Goal: Feedback & Contribution: Submit feedback/report problem

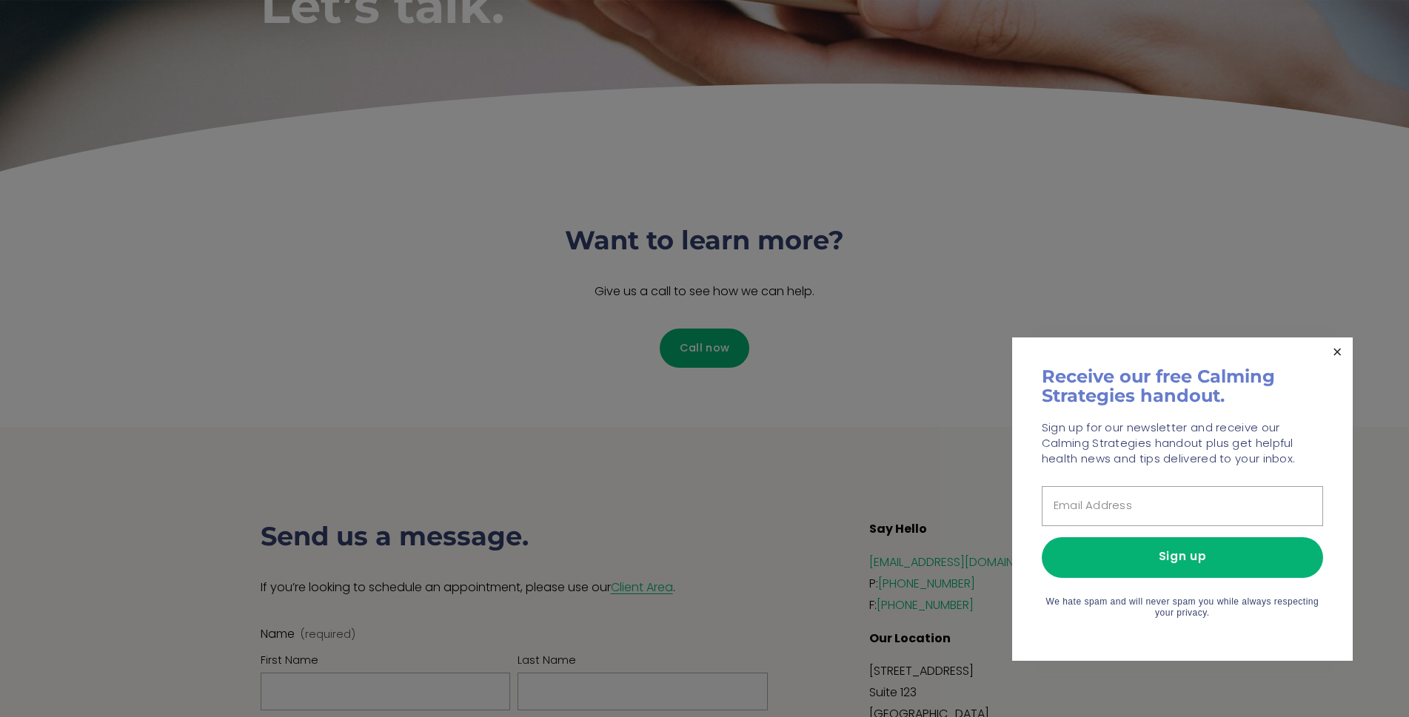
drag, startPoint x: 1331, startPoint y: 358, endPoint x: 1299, endPoint y: 347, distance: 34.0
click at [1332, 357] on link "Close" at bounding box center [1338, 353] width 26 height 26
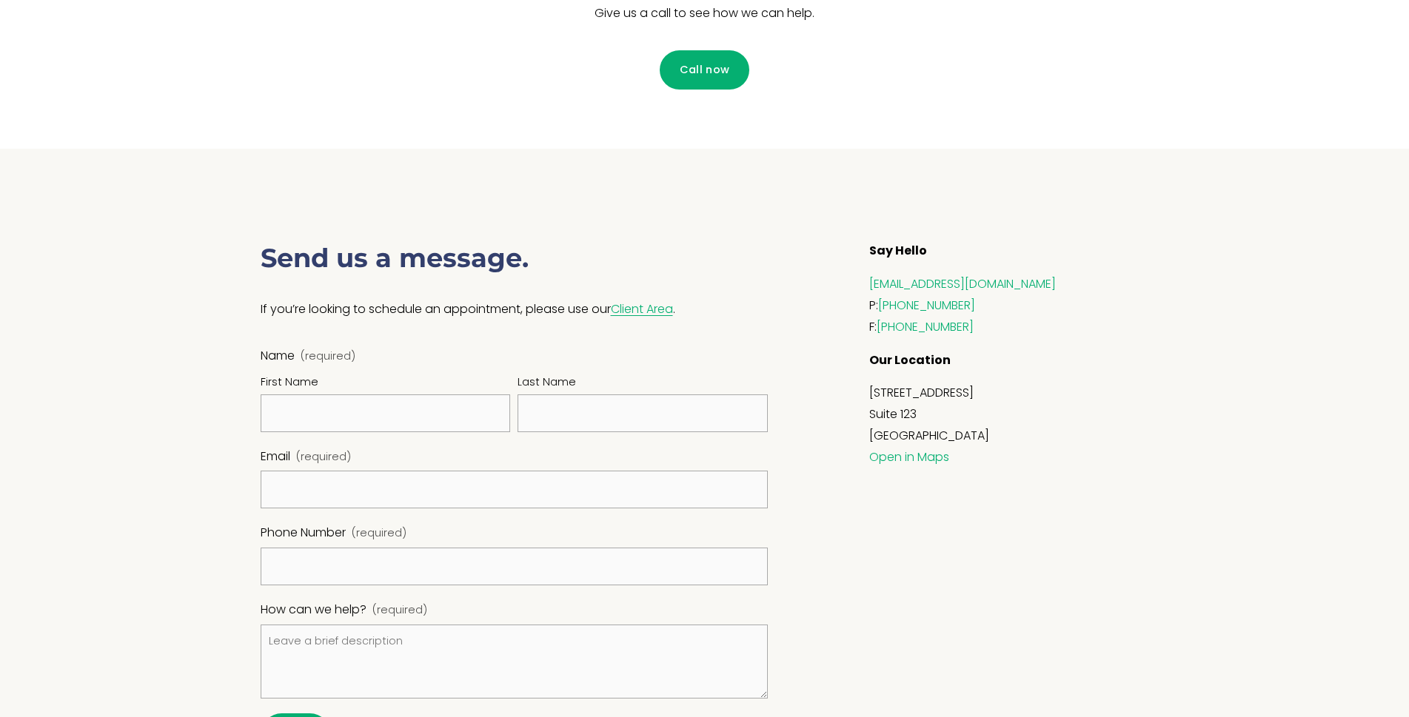
scroll to position [592, 0]
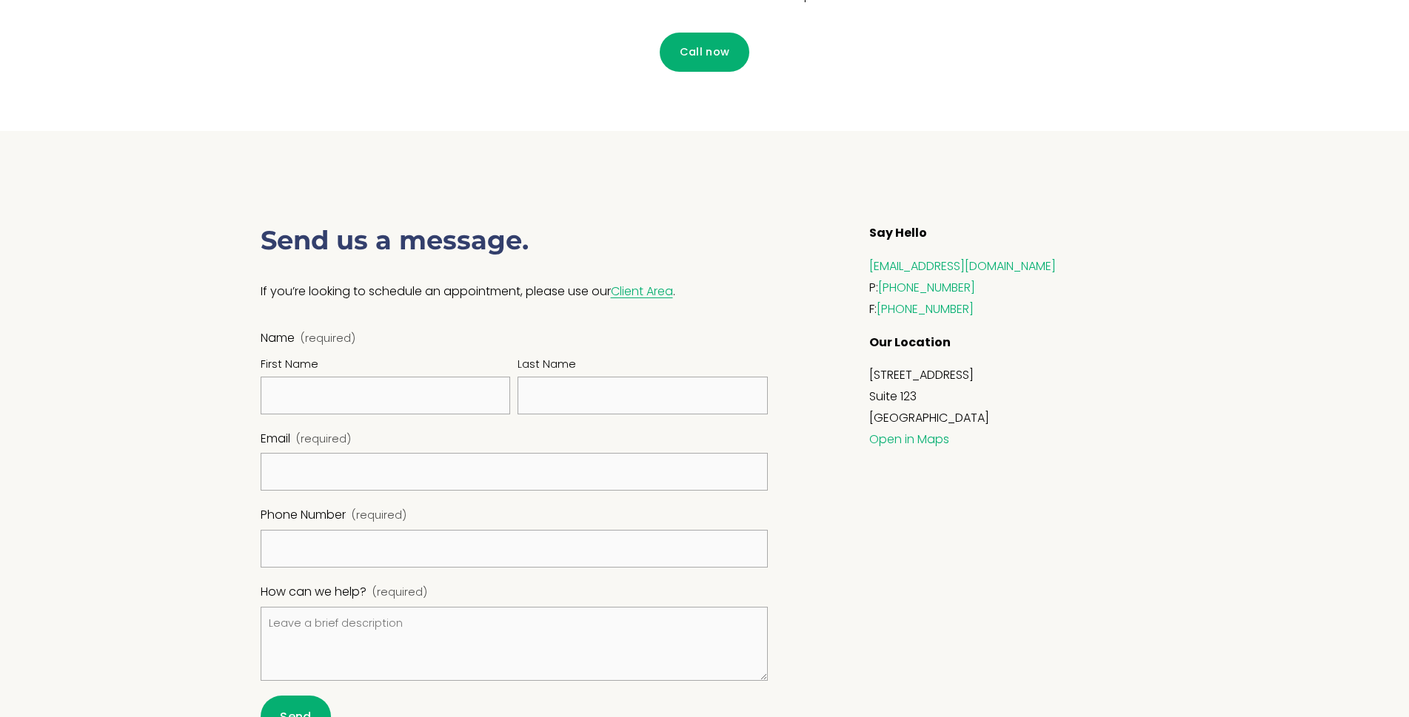
drag, startPoint x: 347, startPoint y: 369, endPoint x: 350, endPoint y: 377, distance: 8.7
click at [347, 372] on div "First Name" at bounding box center [386, 366] width 250 height 21
click at [347, 377] on input "First Name" at bounding box center [386, 396] width 250 height 38
click at [352, 380] on div "First Name" at bounding box center [386, 383] width 250 height 61
drag, startPoint x: 362, startPoint y: 389, endPoint x: 374, endPoint y: 416, distance: 29.2
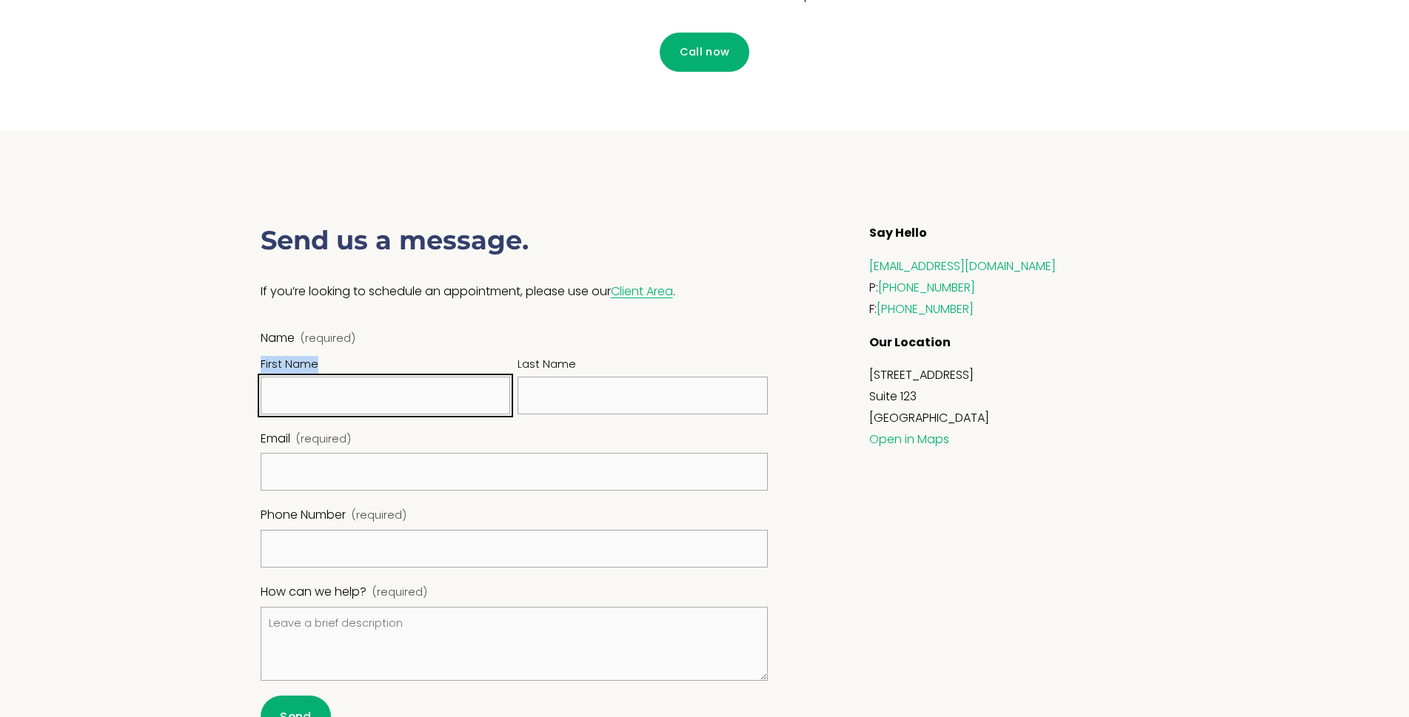
click at [363, 390] on input "First Name" at bounding box center [386, 396] width 250 height 38
type input "Jennifer"
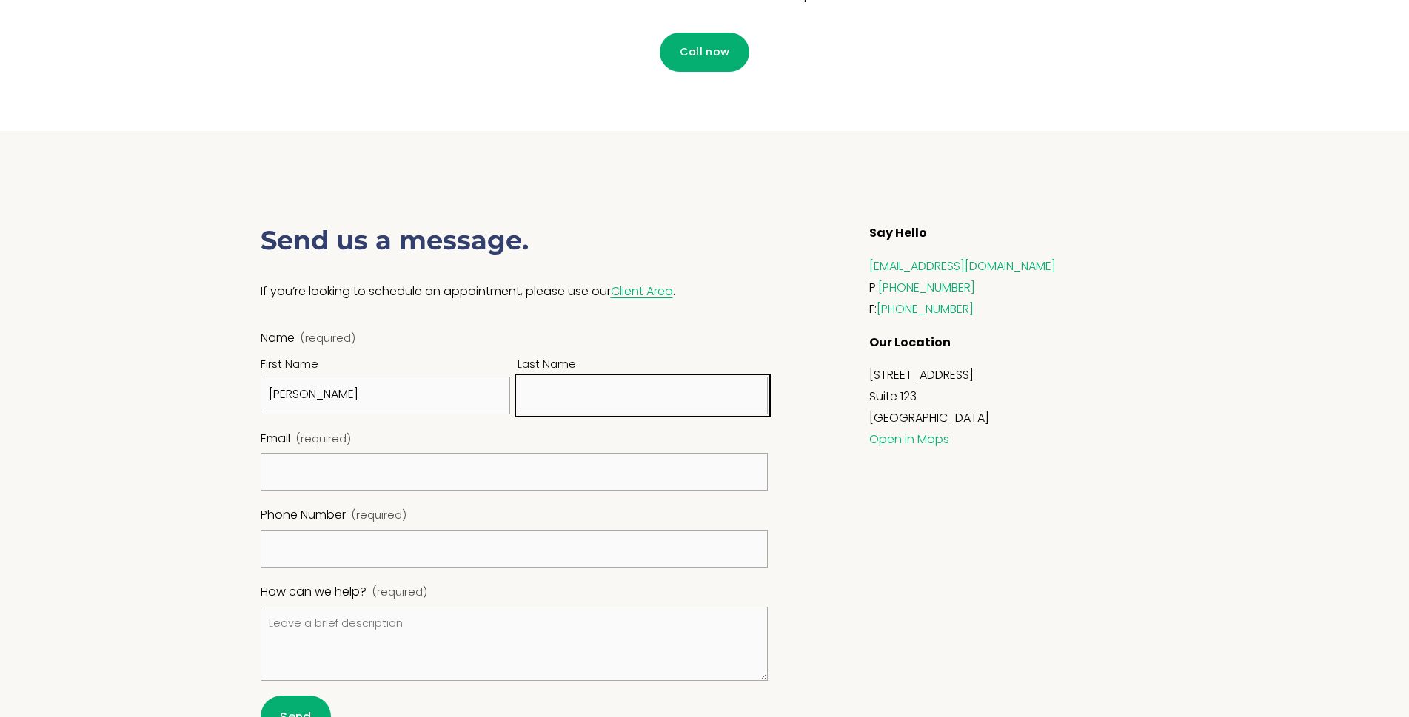
type input "Obrien"
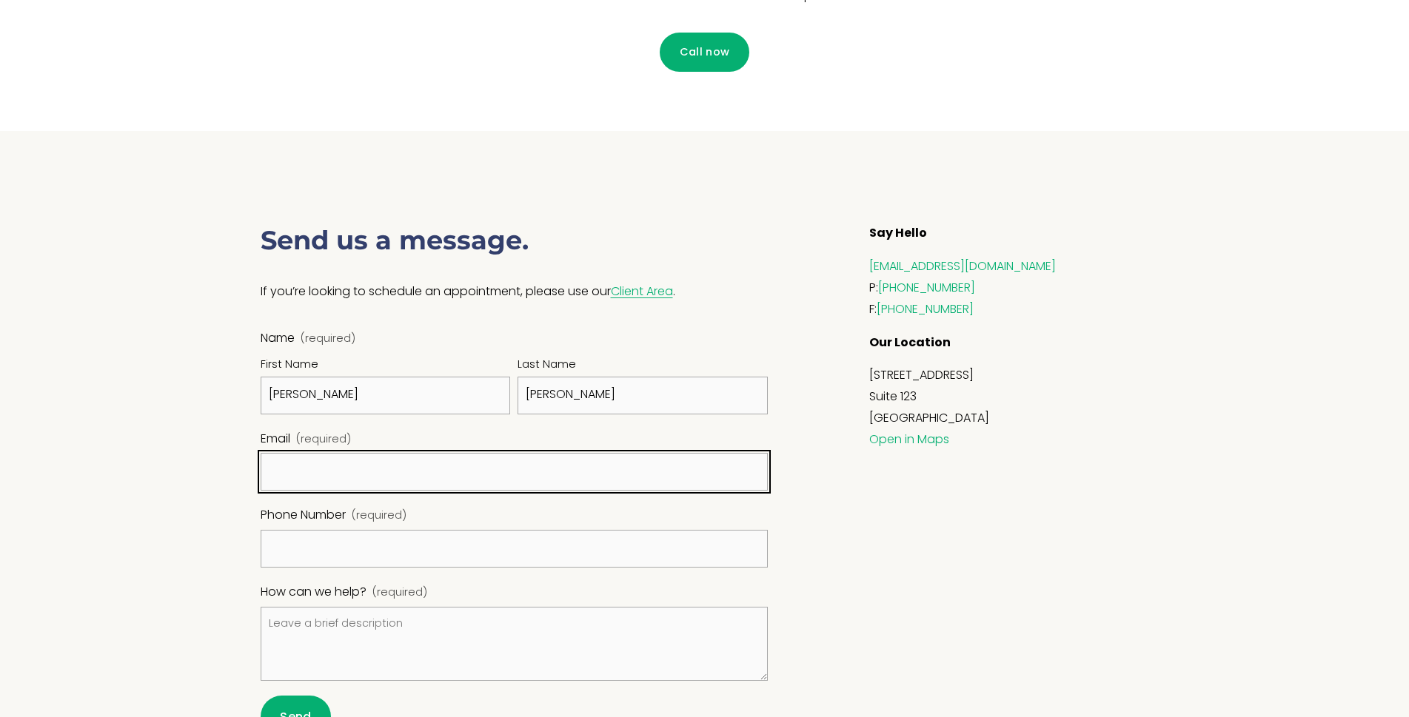
type input "jennifer@dandyreviewaitools.com"
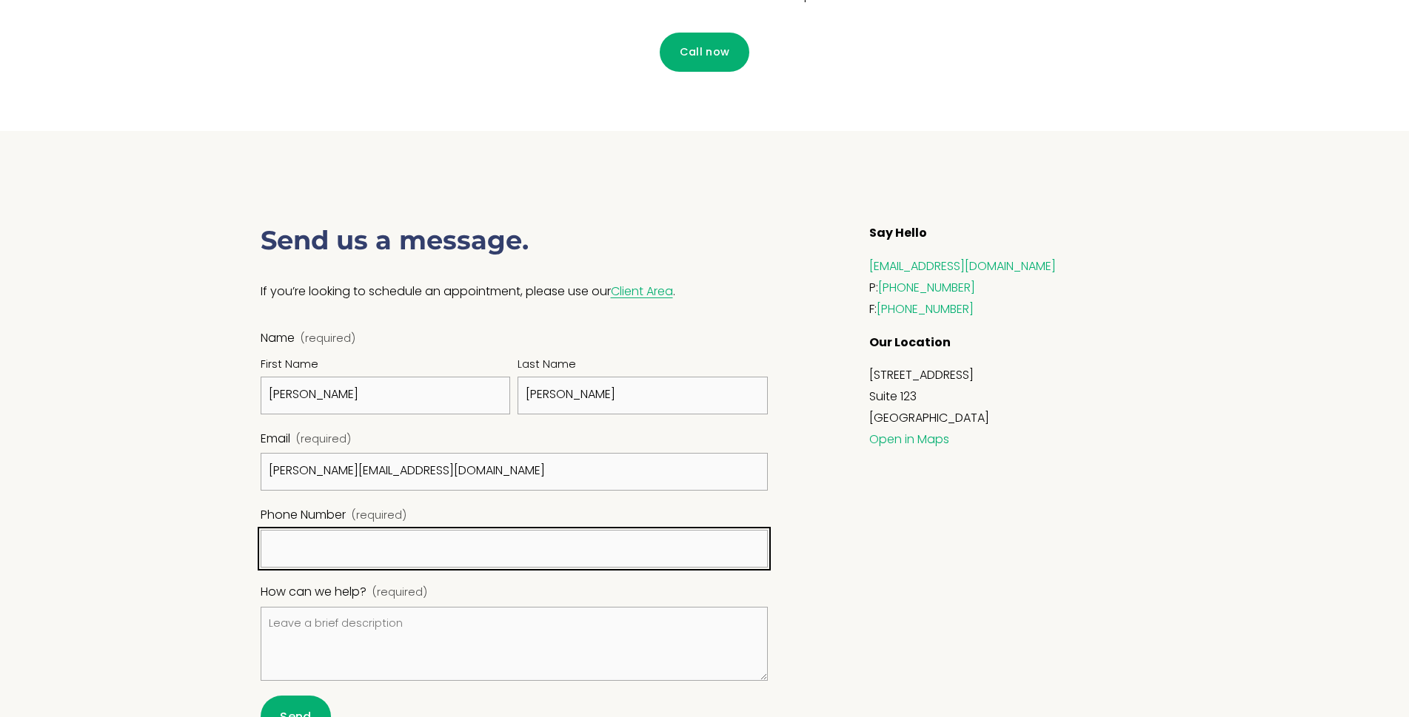
type input "(949) 755-7782"
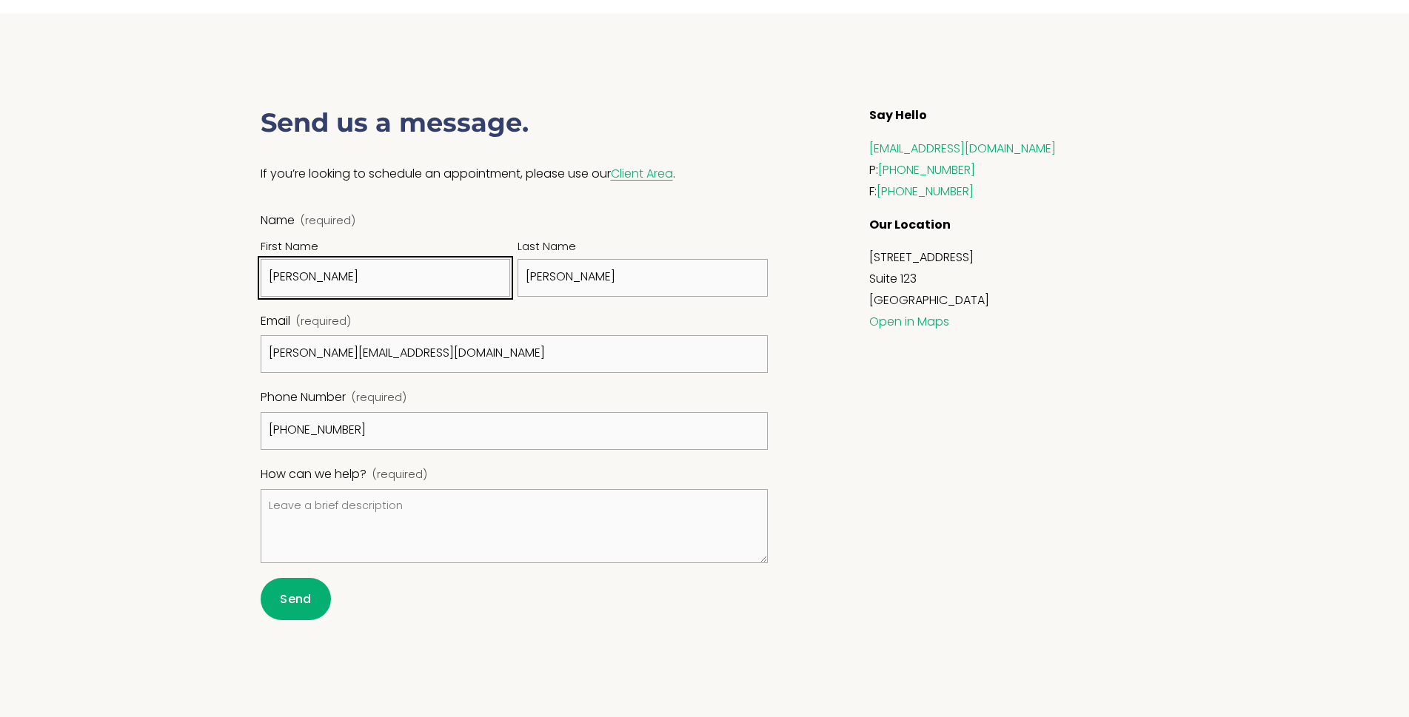
scroll to position [844, 0]
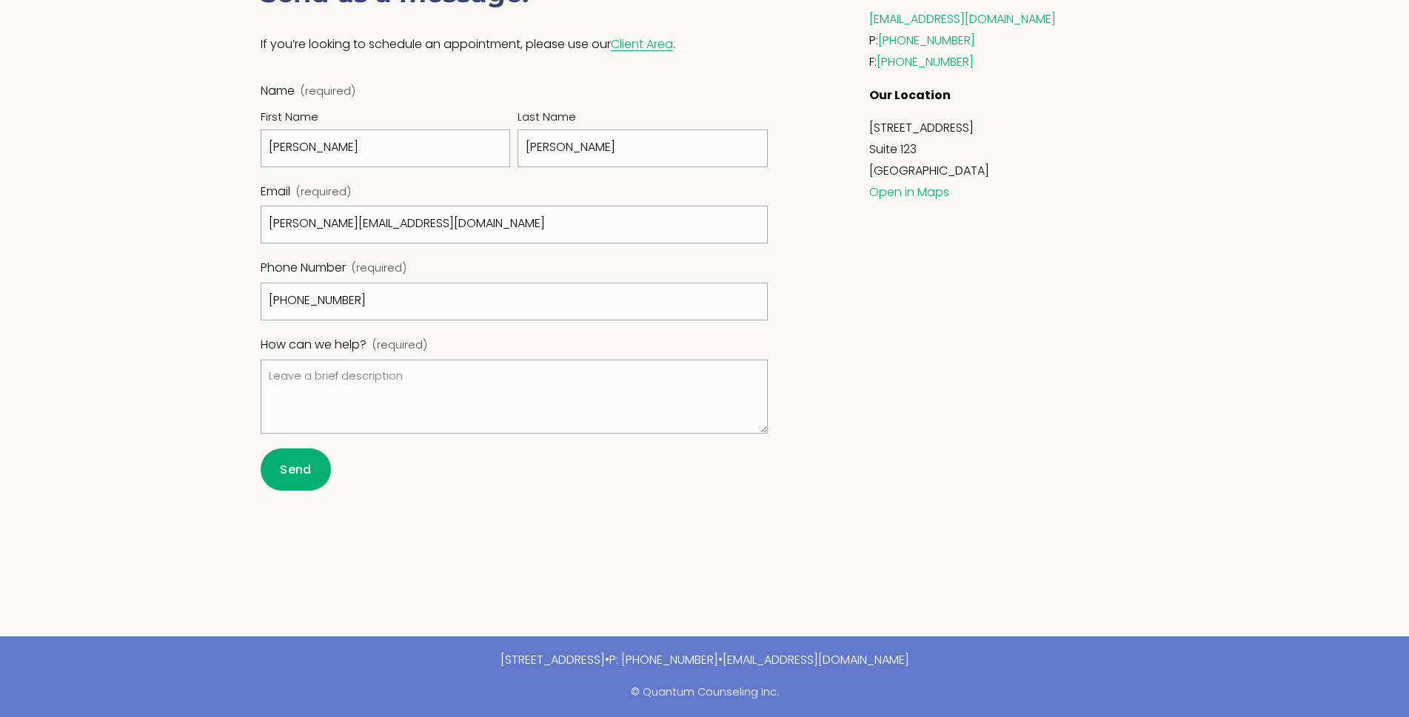
drag, startPoint x: 341, startPoint y: 439, endPoint x: 356, endPoint y: 431, distance: 17.6
click at [341, 438] on form "Name (required) First Name Jennifer Last Name Obrien Email (required) jennifer@…" at bounding box center [515, 285] width 508 height 409
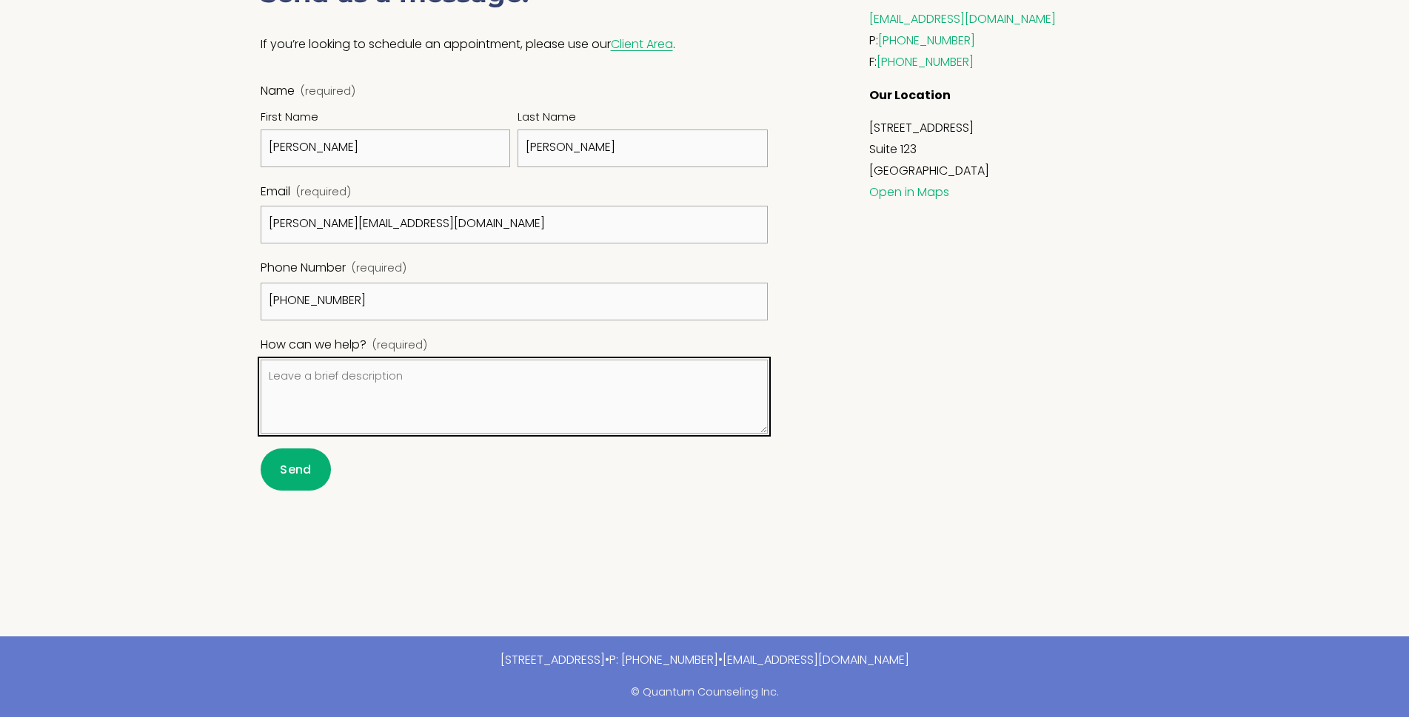
click at [371, 412] on textarea "How can we help? (required)" at bounding box center [515, 397] width 508 height 74
drag, startPoint x: 377, startPoint y: 407, endPoint x: 384, endPoint y: 390, distance: 18.3
click at [389, 387] on textarea "How can we help? (required)" at bounding box center [515, 397] width 508 height 74
paste textarea ""Hi there, The reason I reached out to you is I know GetDandy can help Quantum …"
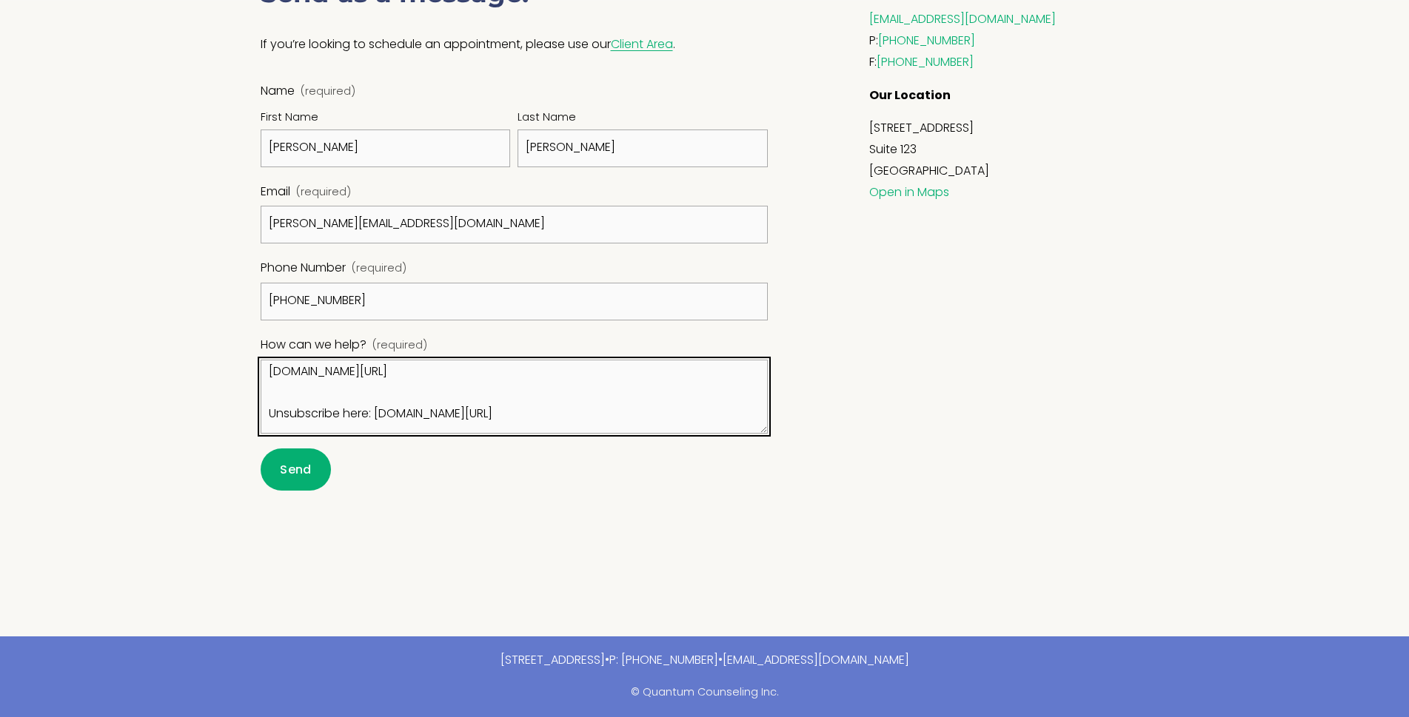
drag, startPoint x: 445, startPoint y: 424, endPoint x: 167, endPoint y: 258, distance: 323.4
click at [299, 248] on div "Name (required) First Name Jennifer Last Name Obrien Email (required) jennifer@…" at bounding box center [515, 257] width 508 height 352
type textarea "Hi there, The reason I reached out to you is I know GetDandy can help Quantum C…"
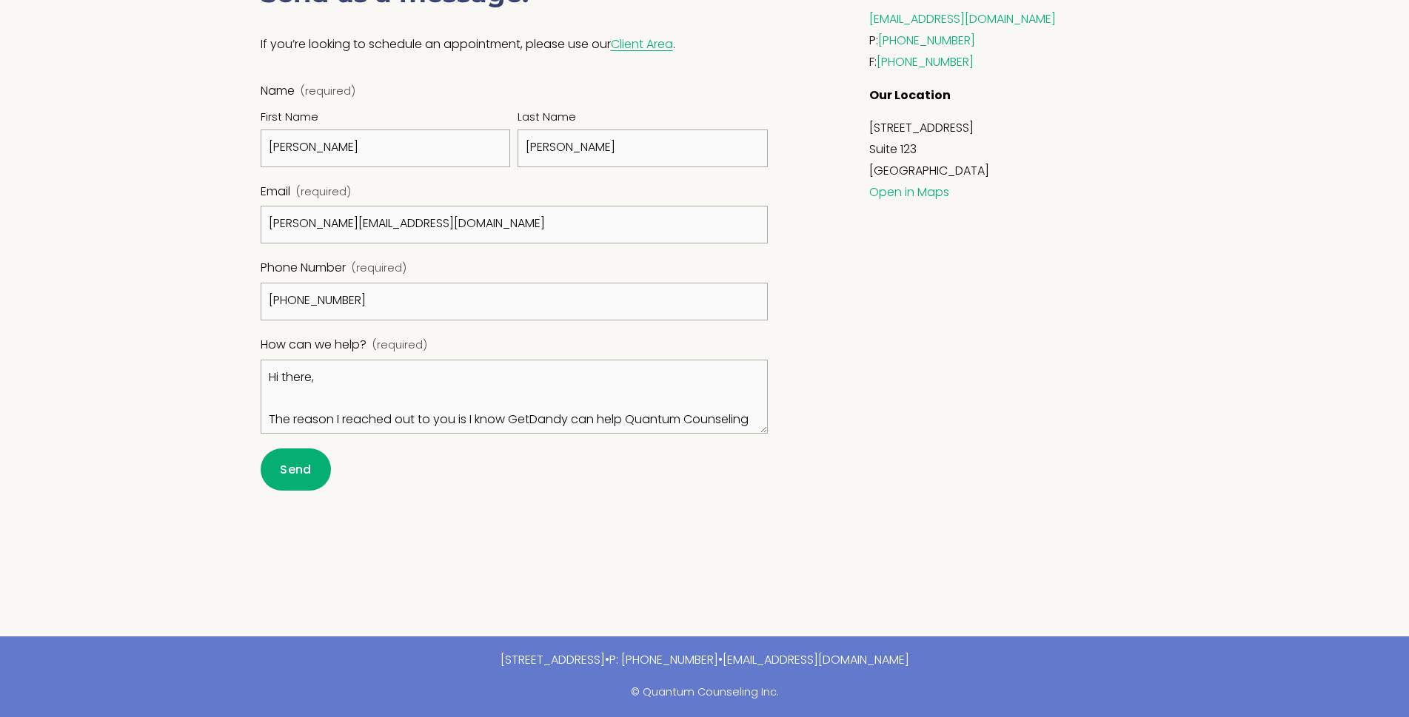
click at [298, 464] on span "Send" at bounding box center [295, 469] width 31 height 17
